Goal: Use online tool/utility: Utilize a website feature to perform a specific function

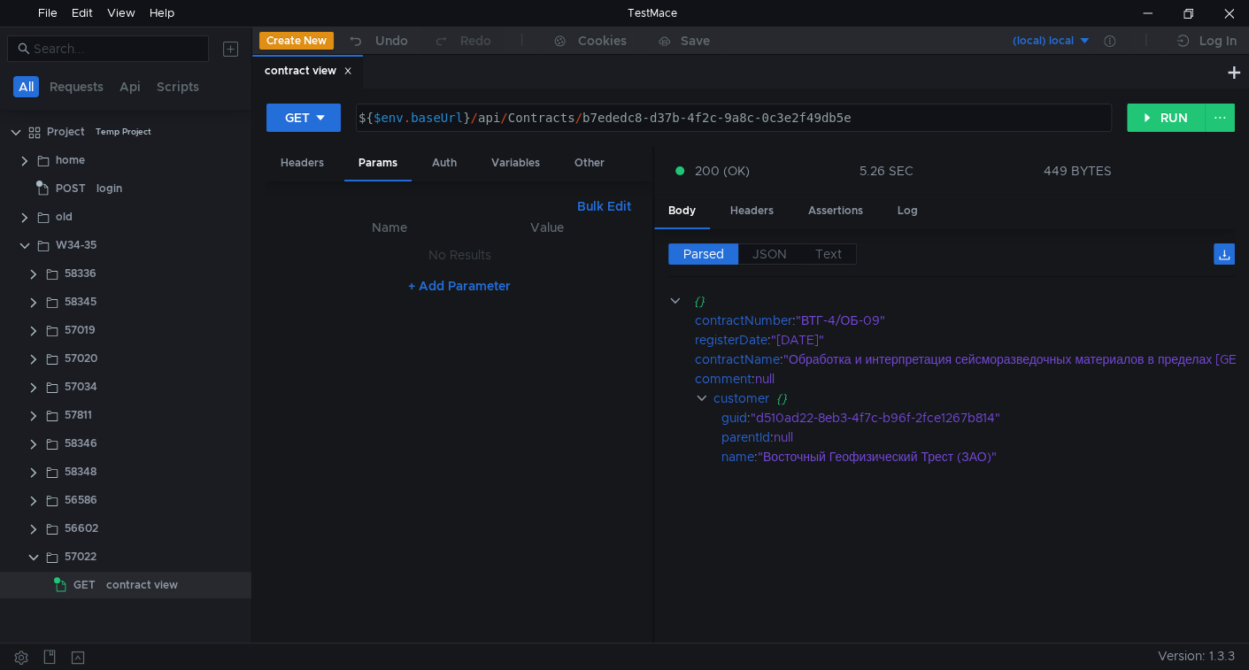
scroll to position [0, 14]
click at [30, 507] on app-app-tree-node-expander at bounding box center [34, 500] width 14 height 27
click at [34, 502] on clr-icon at bounding box center [34, 501] width 14 height 14
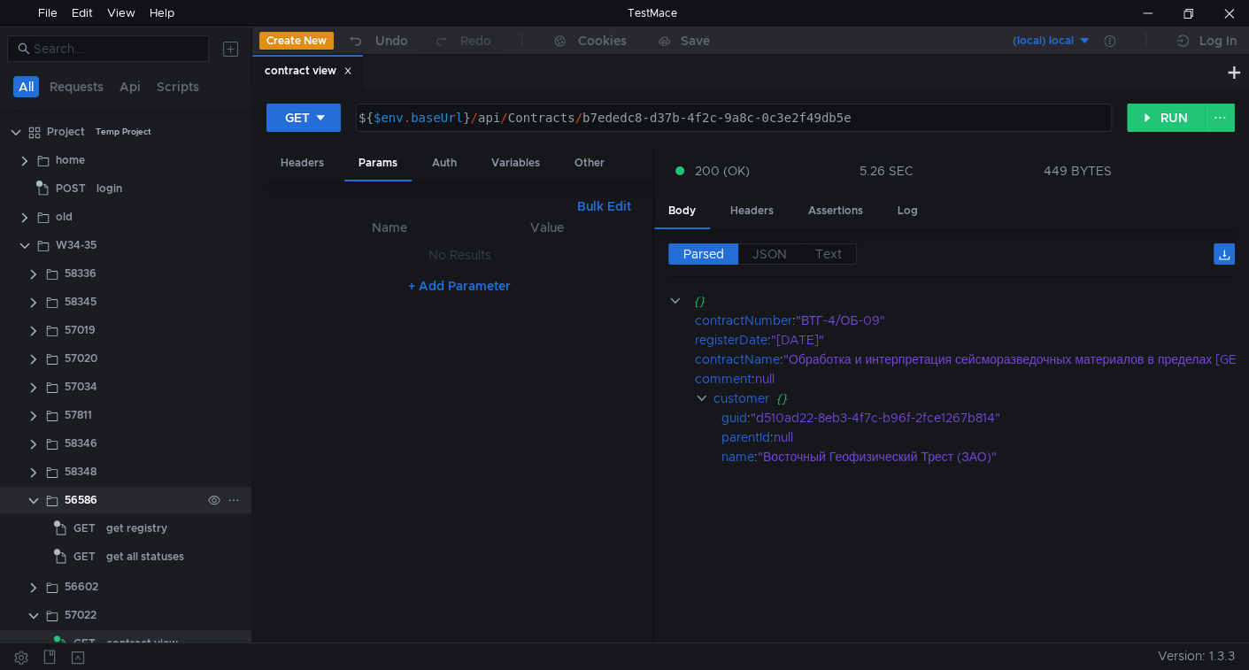
click at [34, 502] on clr-icon at bounding box center [34, 501] width 14 height 14
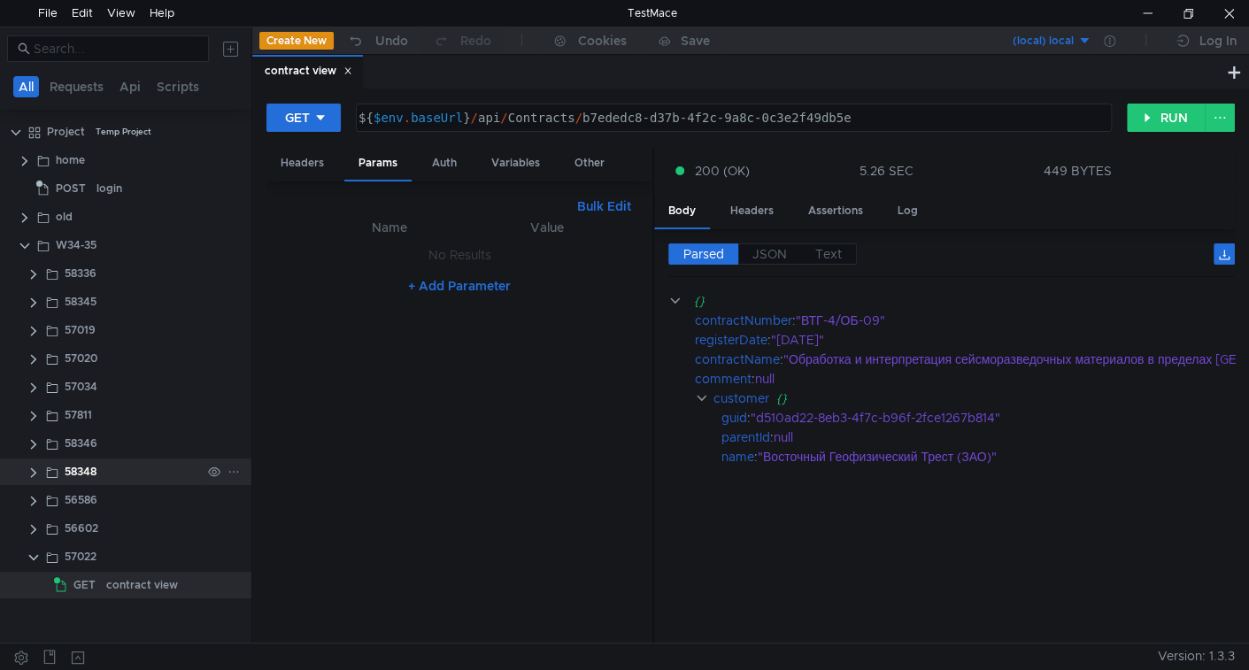
click at [30, 476] on clr-icon at bounding box center [34, 473] width 14 height 14
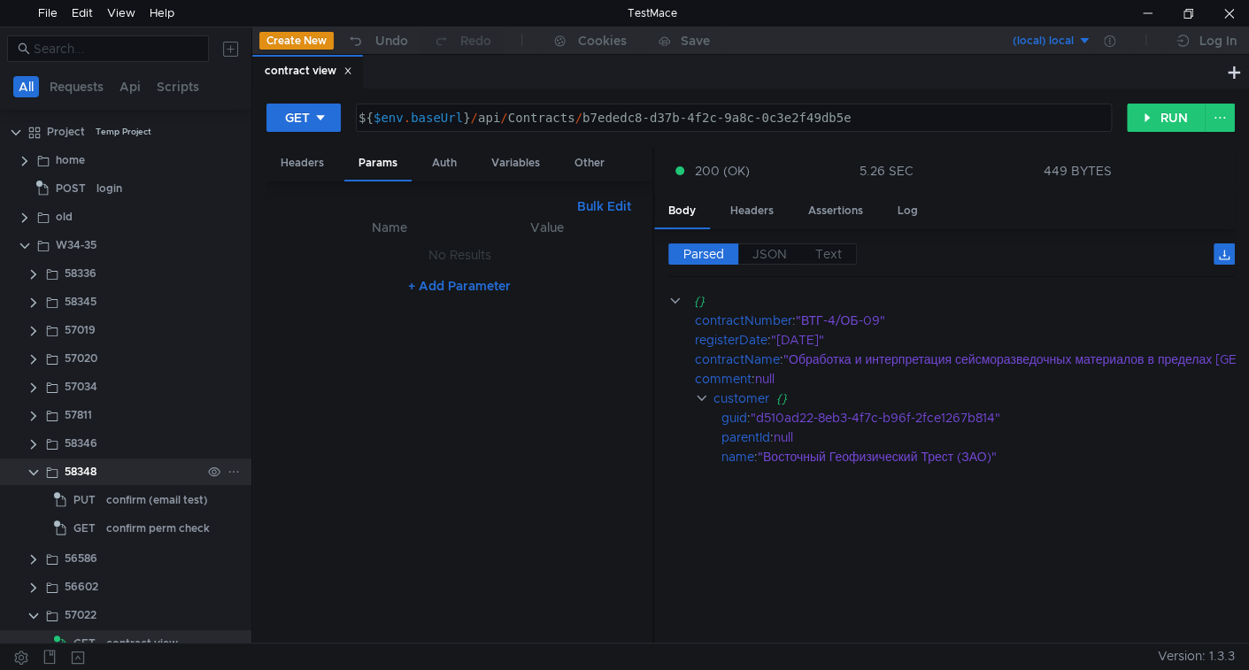
click at [30, 476] on clr-icon at bounding box center [34, 473] width 14 height 14
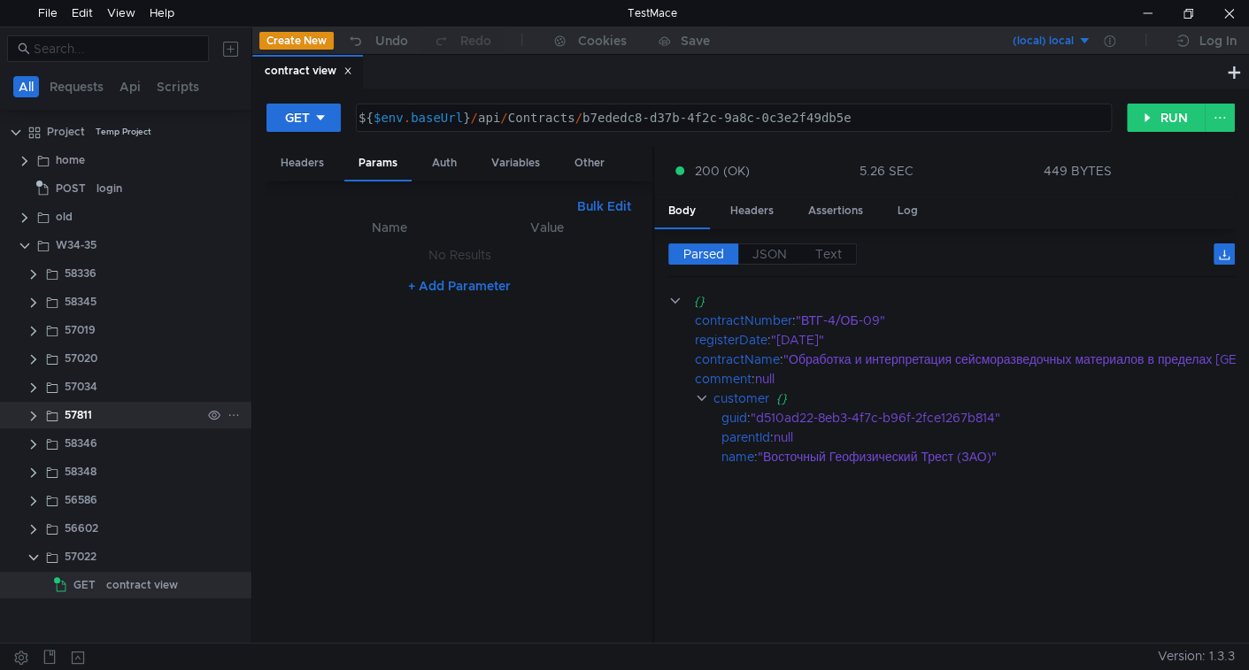
click at [34, 419] on clr-icon at bounding box center [34, 416] width 14 height 14
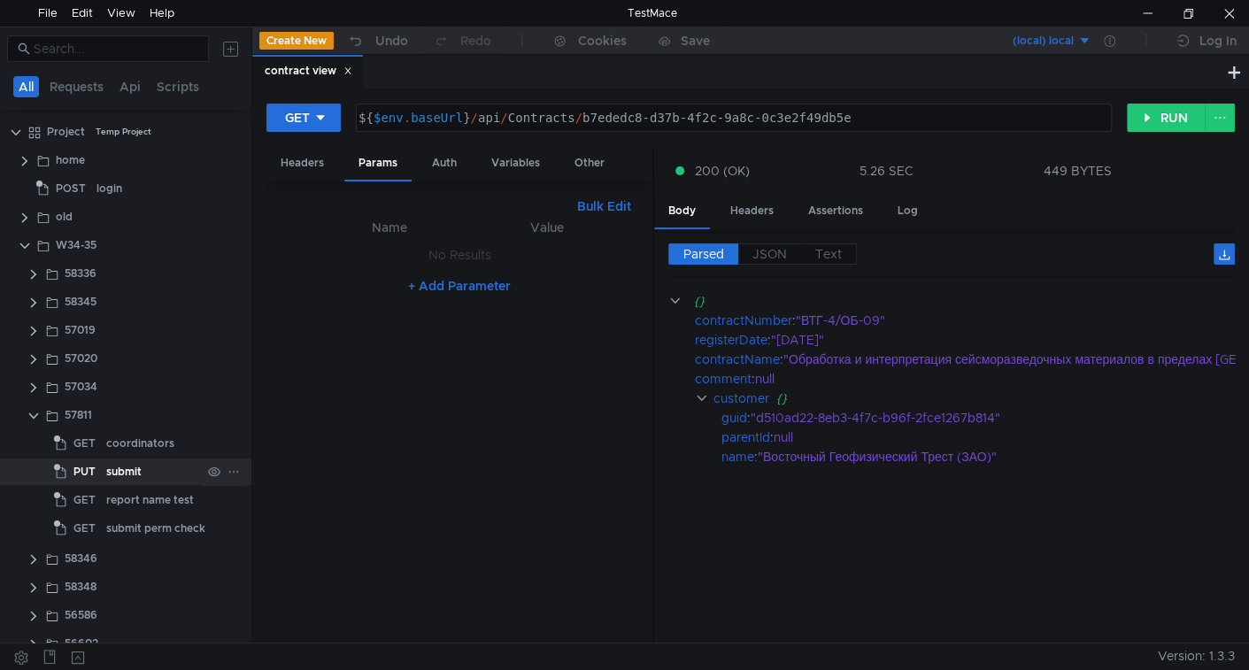
click at [129, 474] on div "submit" at bounding box center [123, 472] width 35 height 27
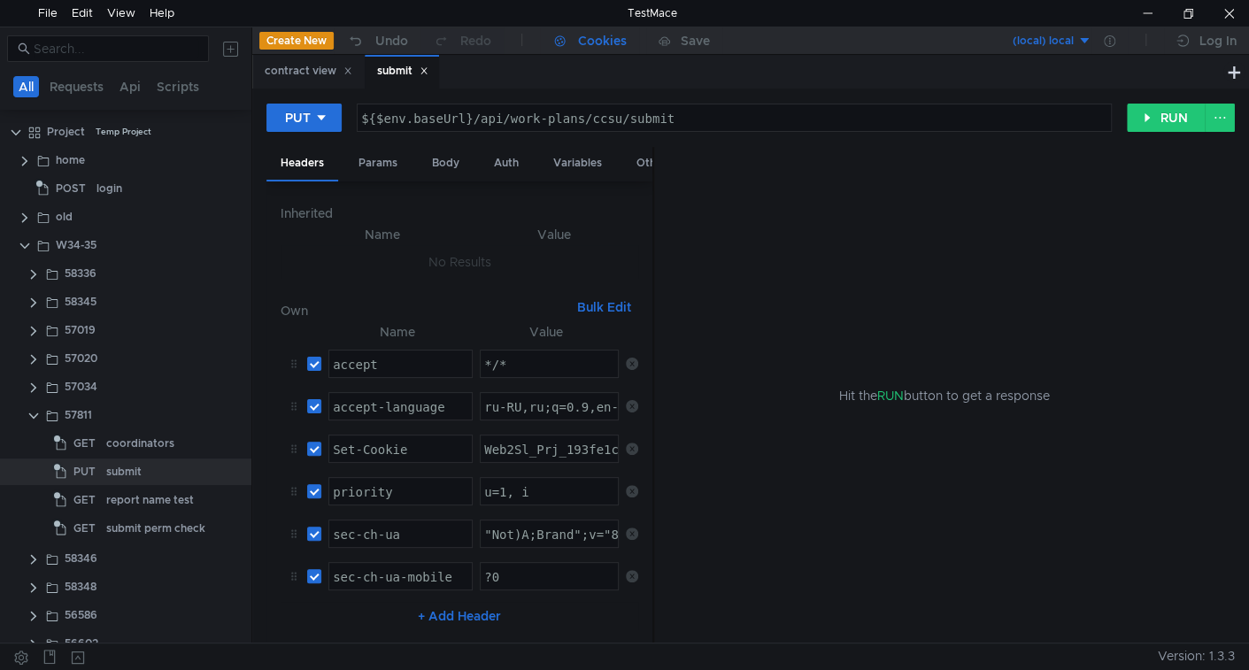
click at [166, 525] on div "submit perm check" at bounding box center [155, 528] width 99 height 27
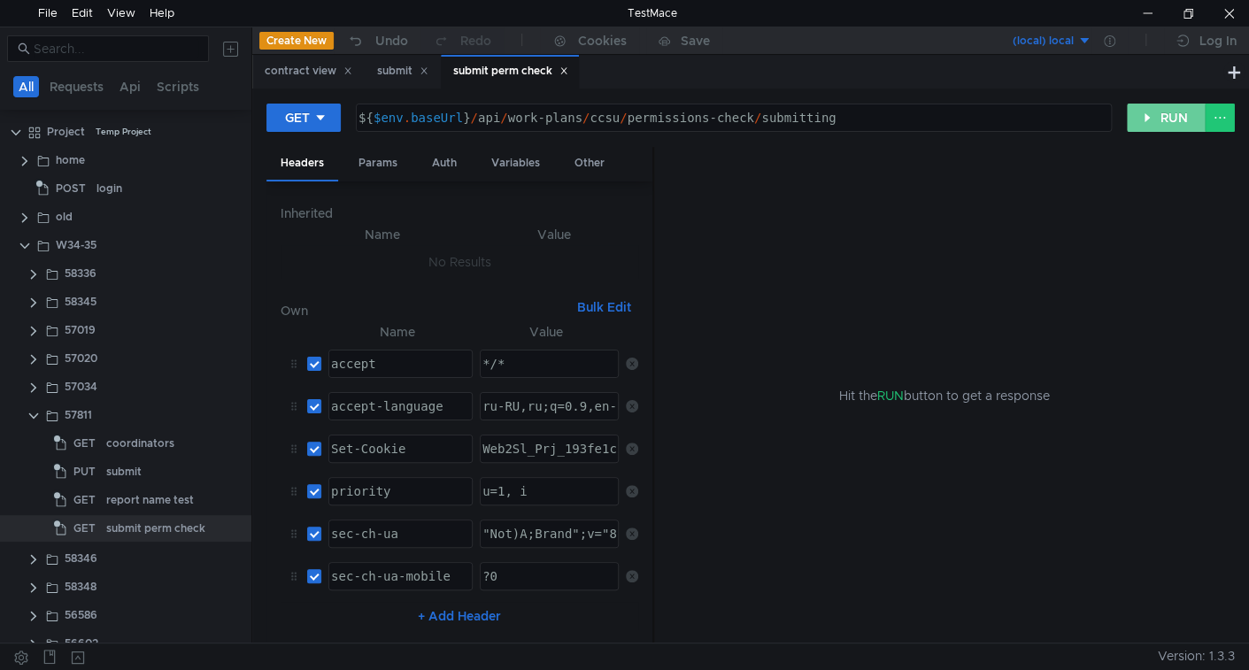
click at [1178, 125] on button "RUN" at bounding box center [1166, 118] width 79 height 28
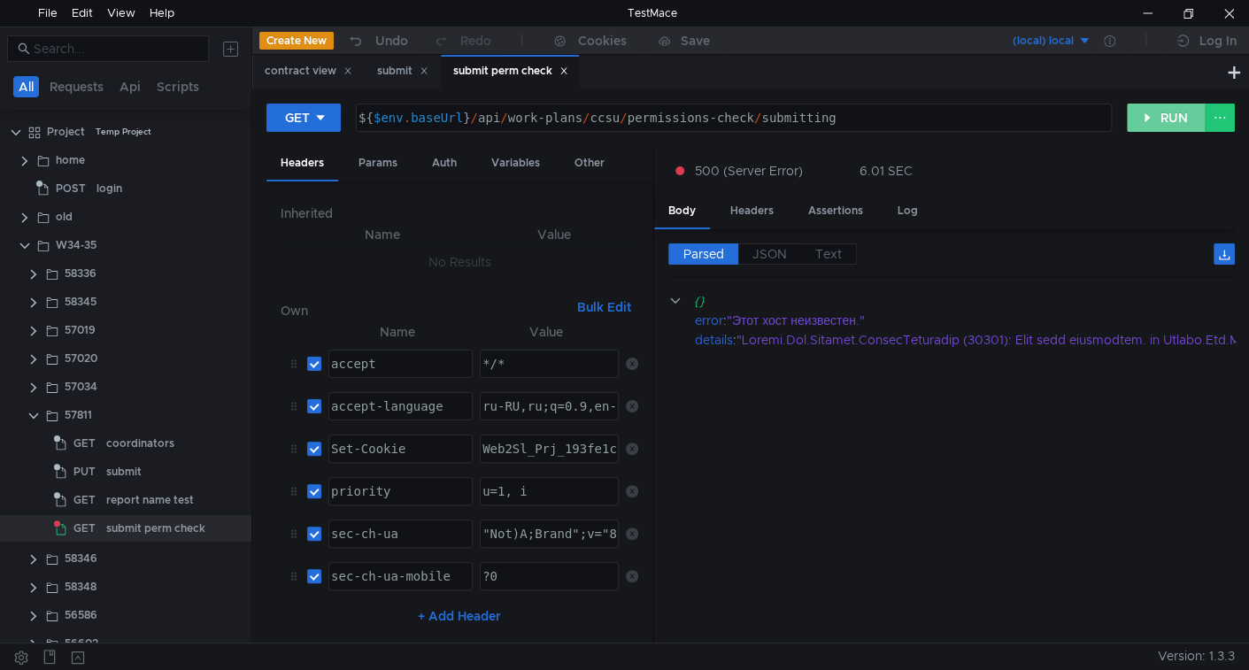
drag, startPoint x: 1161, startPoint y: 112, endPoint x: 1147, endPoint y: 127, distance: 20.0
click at [1161, 112] on button "RUN" at bounding box center [1166, 118] width 79 height 28
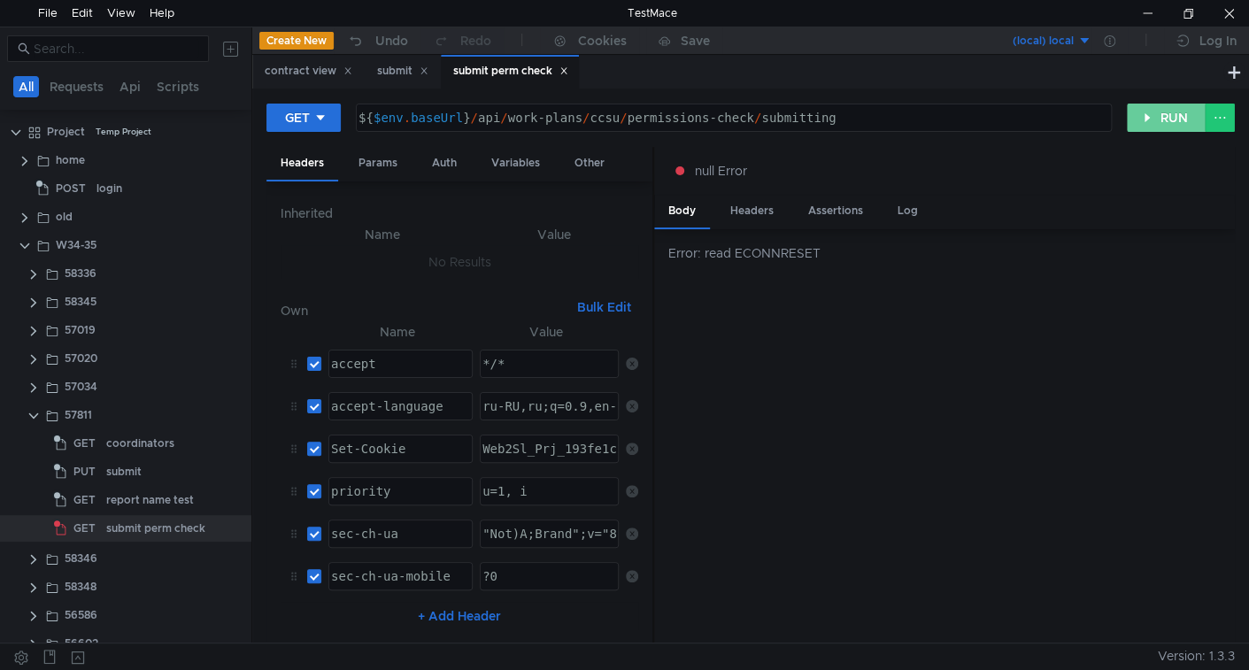
click at [1160, 117] on button "RUN" at bounding box center [1166, 118] width 79 height 28
